Goal: Transaction & Acquisition: Purchase product/service

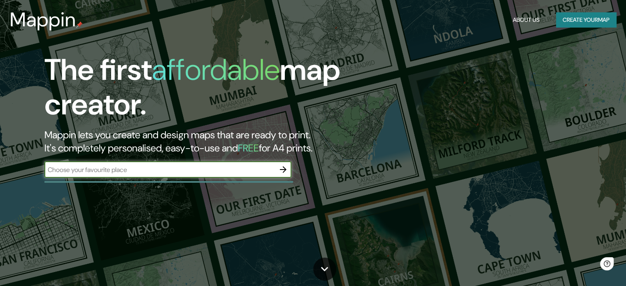
click at [154, 169] on input "text" at bounding box center [159, 169] width 230 height 9
type input "guéret"
click at [283, 171] on icon "button" at bounding box center [283, 170] width 10 height 10
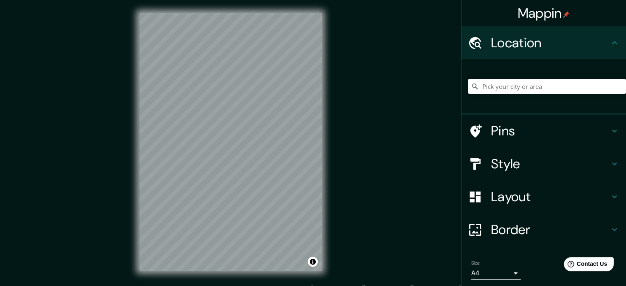
click at [333, 222] on div "© Mapbox © OpenStreetMap Improve this map" at bounding box center [230, 142] width 209 height 284
click at [496, 88] on input "Pick your city or area" at bounding box center [547, 86] width 158 height 15
click at [477, 86] on input "Guéret, [GEOGRAPHIC_DATA], [GEOGRAPHIC_DATA]" at bounding box center [547, 86] width 158 height 15
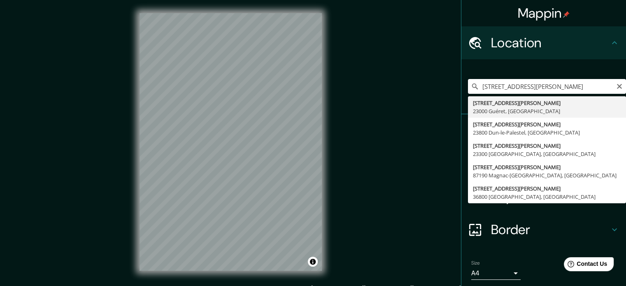
type input "[STREET_ADDRESS][PERSON_NAME]"
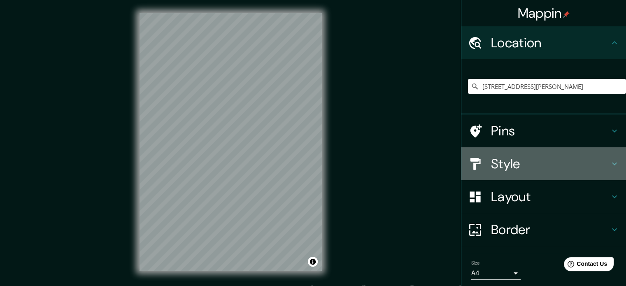
click at [600, 168] on h4 "Style" at bounding box center [550, 164] width 118 height 16
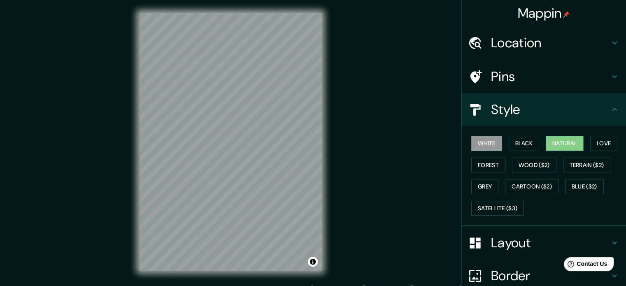
click at [563, 142] on button "Natural" at bounding box center [564, 143] width 38 height 15
click at [578, 186] on button "Blue ($2)" at bounding box center [584, 186] width 39 height 15
click at [571, 141] on button "Natural" at bounding box center [564, 143] width 38 height 15
click at [482, 143] on button "White" at bounding box center [486, 143] width 31 height 15
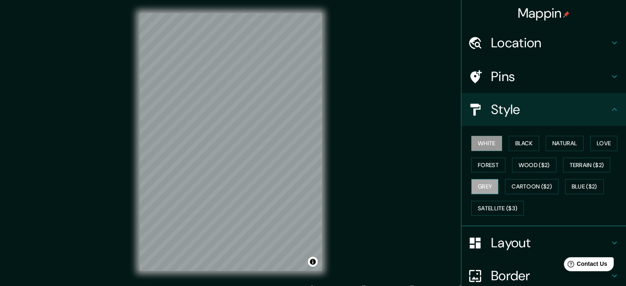
click at [485, 181] on button "Grey" at bounding box center [484, 186] width 27 height 15
click at [489, 140] on button "White" at bounding box center [486, 143] width 31 height 15
click at [490, 164] on button "Forest" at bounding box center [488, 165] width 34 height 15
click at [486, 143] on button "White" at bounding box center [486, 143] width 31 height 15
click at [533, 81] on h4 "Pins" at bounding box center [550, 76] width 118 height 16
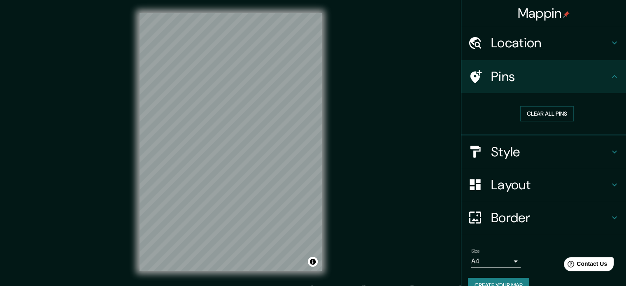
click at [545, 210] on h4 "Border" at bounding box center [550, 217] width 118 height 16
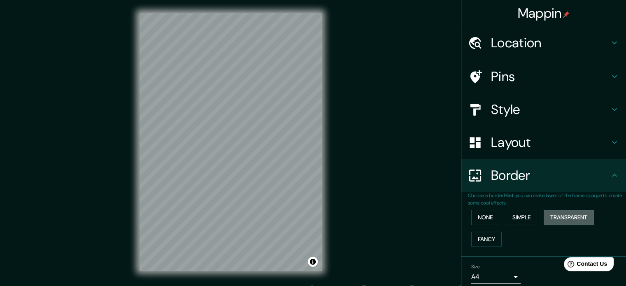
click at [543, 215] on button "Transparent" at bounding box center [568, 217] width 50 height 15
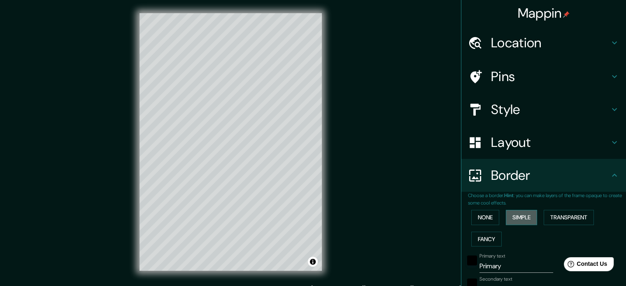
click at [516, 217] on button "Simple" at bounding box center [521, 217] width 31 height 15
click at [479, 237] on button "Fancy" at bounding box center [486, 239] width 30 height 15
click at [478, 221] on button "None" at bounding box center [485, 217] width 28 height 15
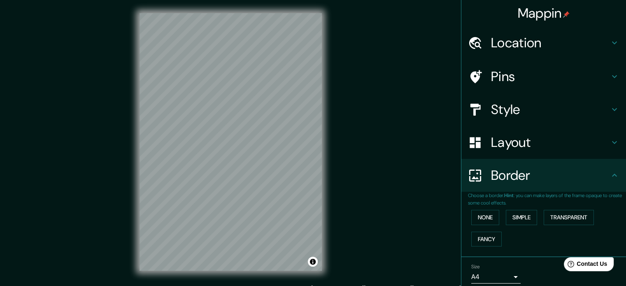
click at [510, 105] on h4 "Style" at bounding box center [550, 109] width 118 height 16
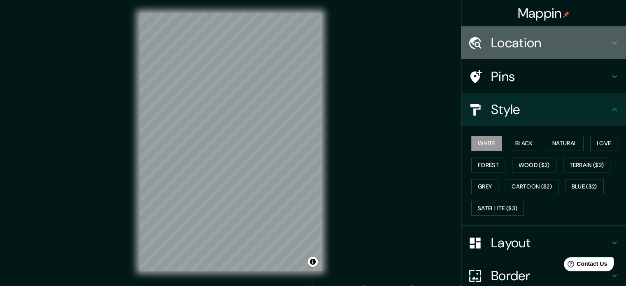
click at [514, 42] on h4 "Location" at bounding box center [550, 43] width 118 height 16
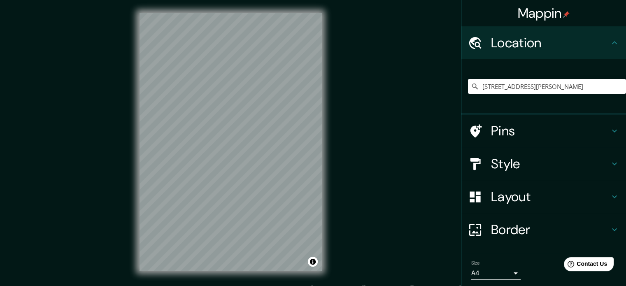
click at [502, 270] on body "[PERSON_NAME] Location [STREET_ADDRESS][PERSON_NAME] Pins Style Layout Border C…" at bounding box center [313, 143] width 626 height 286
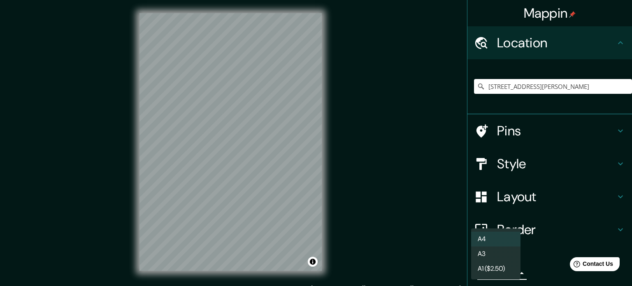
click at [504, 258] on li "A3" at bounding box center [495, 253] width 49 height 15
type input "a4"
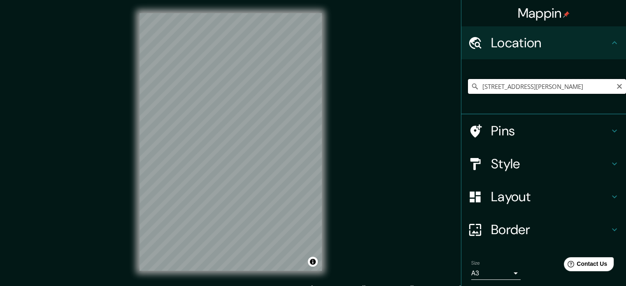
click at [554, 88] on input "[STREET_ADDRESS][PERSON_NAME]" at bounding box center [547, 86] width 158 height 15
click at [584, 86] on input "[STREET_ADDRESS][PERSON_NAME]" at bounding box center [547, 86] width 158 height 15
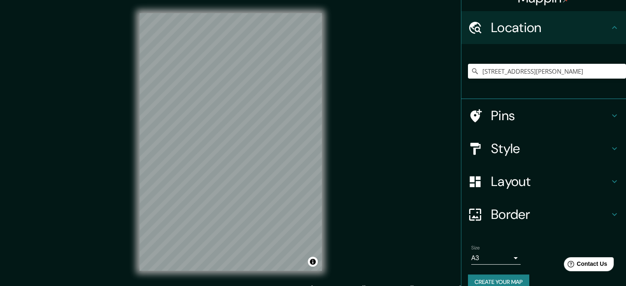
scroll to position [28, 0]
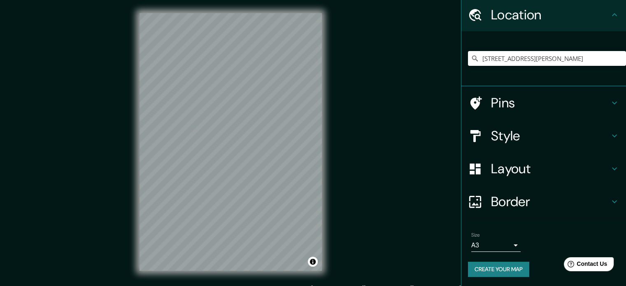
click at [504, 244] on body "[PERSON_NAME] Location [STREET_ADDRESS][PERSON_NAME] Pins Style Layout Border C…" at bounding box center [313, 143] width 626 height 286
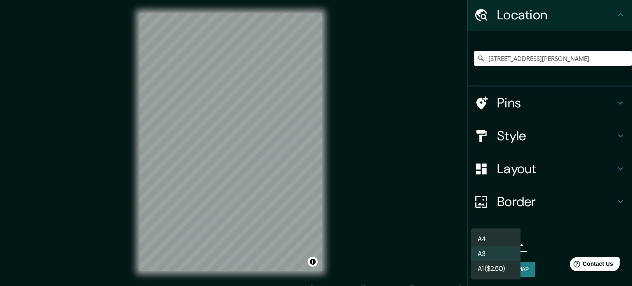
click at [370, 184] on div at bounding box center [316, 143] width 632 height 286
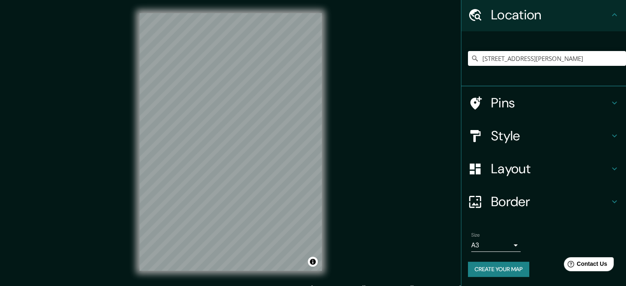
click at [512, 266] on button "Create your map" at bounding box center [498, 269] width 61 height 15
click at [496, 264] on button "Create your map" at bounding box center [498, 269] width 61 height 15
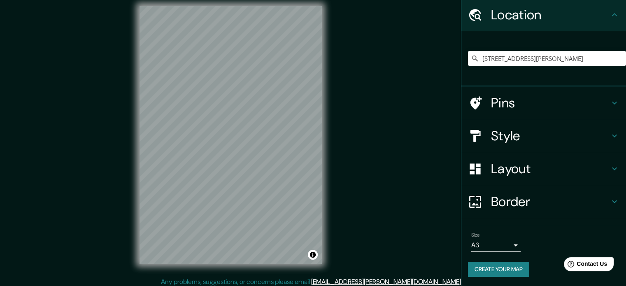
scroll to position [11, 0]
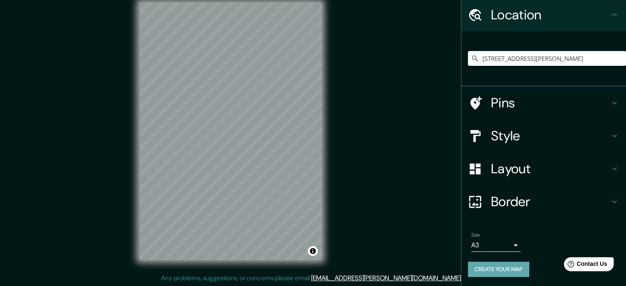
click at [500, 269] on button "Create your map" at bounding box center [498, 269] width 61 height 15
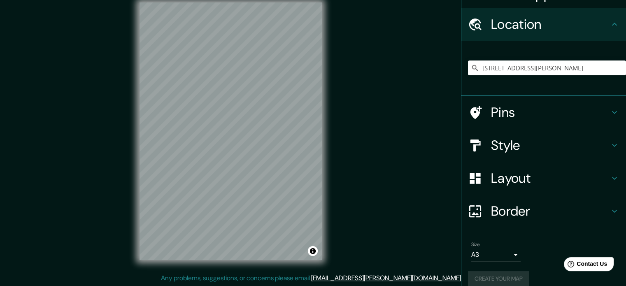
scroll to position [28, 0]
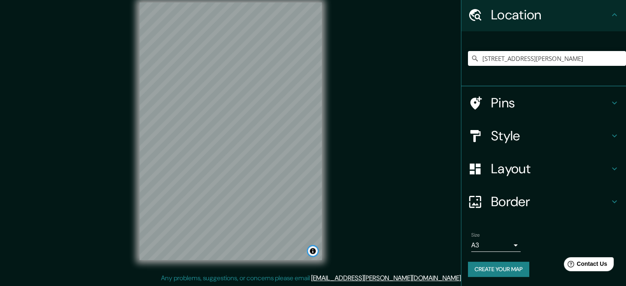
click at [313, 249] on button "Toggle attribution" at bounding box center [313, 251] width 10 height 10
click at [424, 254] on div "[PERSON_NAME] Location [STREET_ADDRESS][PERSON_NAME] Pins Style Layout Border C…" at bounding box center [313, 137] width 626 height 297
drag, startPoint x: 520, startPoint y: 28, endPoint x: 506, endPoint y: 24, distance: 15.3
click at [520, 28] on div "Location" at bounding box center [543, 14] width 165 height 33
